Goal: Obtain resource: Download file/media

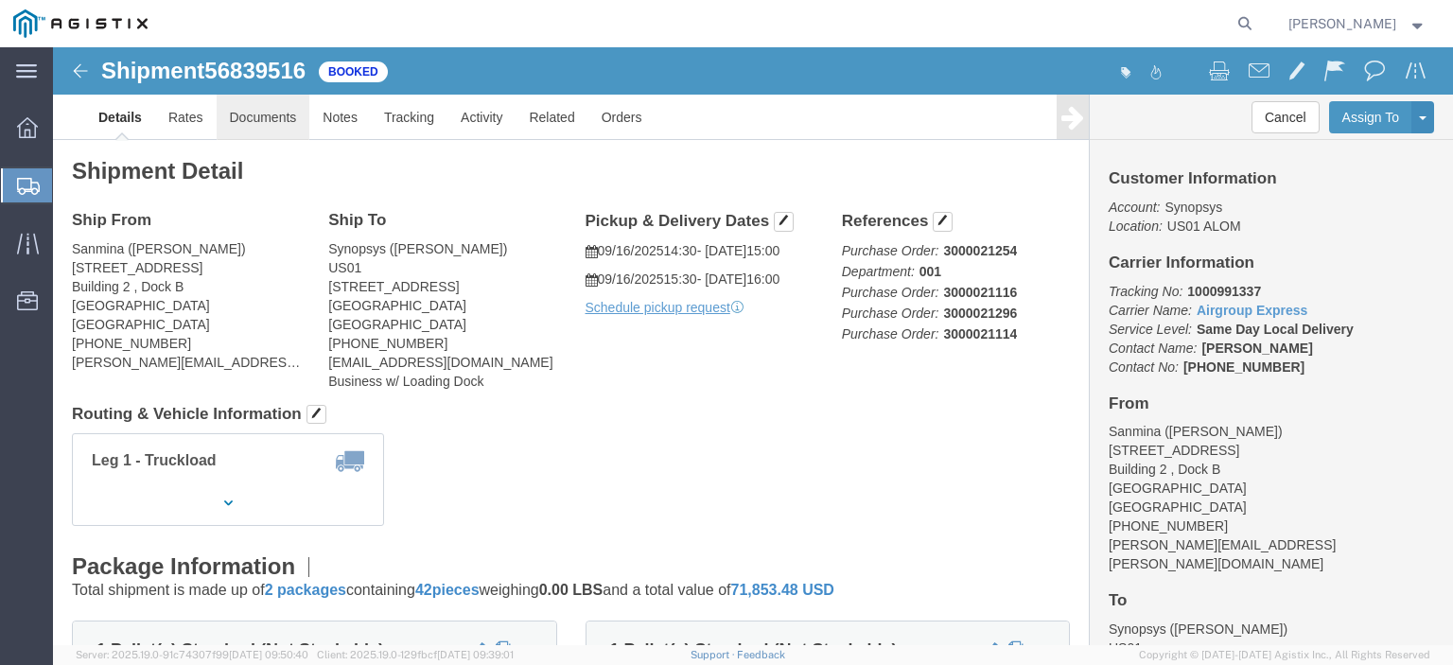
click link "Documents"
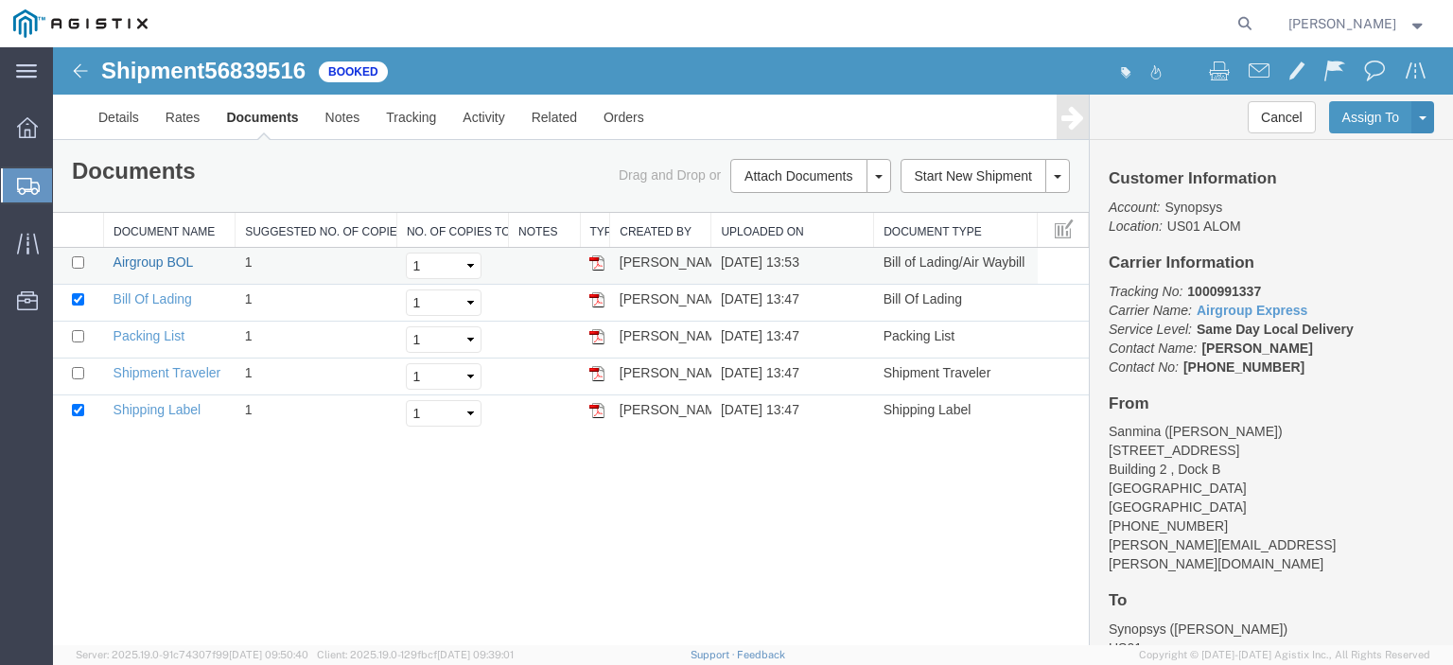
click at [152, 259] on link "Airgroup BOL" at bounding box center [153, 261] width 79 height 15
